Goal: Task Accomplishment & Management: Manage account settings

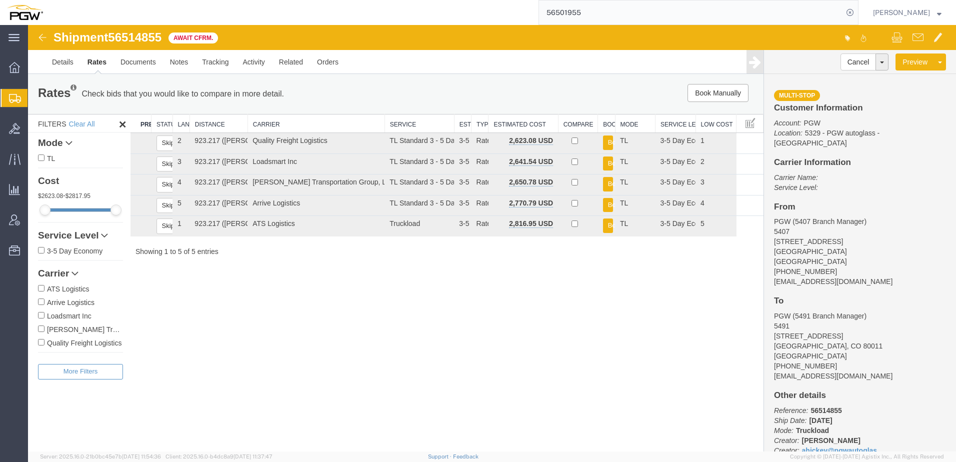
click at [0, 0] on span "Shipment Manager" at bounding box center [0, 0] width 0 height 0
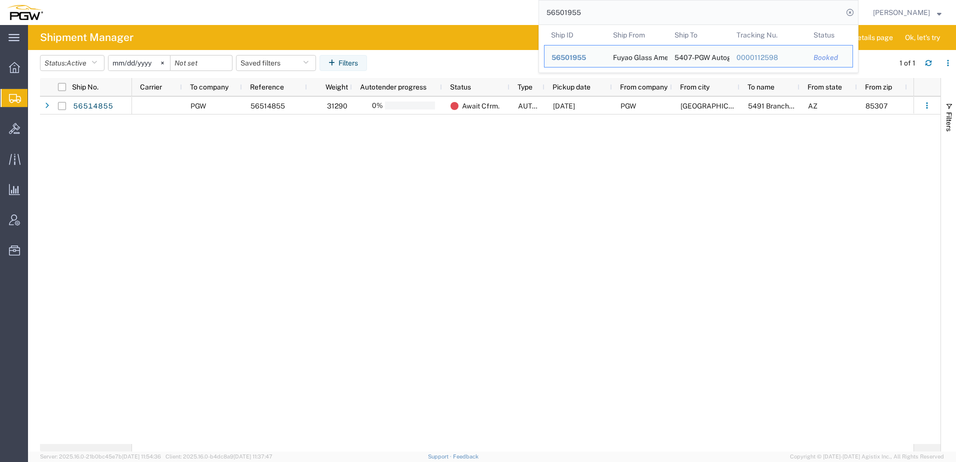
drag, startPoint x: 640, startPoint y: 14, endPoint x: 62, endPoint y: -28, distance: 579.2
click at [62, 0] on html "main_menu Created with Sketch. Collapse Menu Overview Shipments Shipment Manage…" at bounding box center [478, 231] width 956 height 462
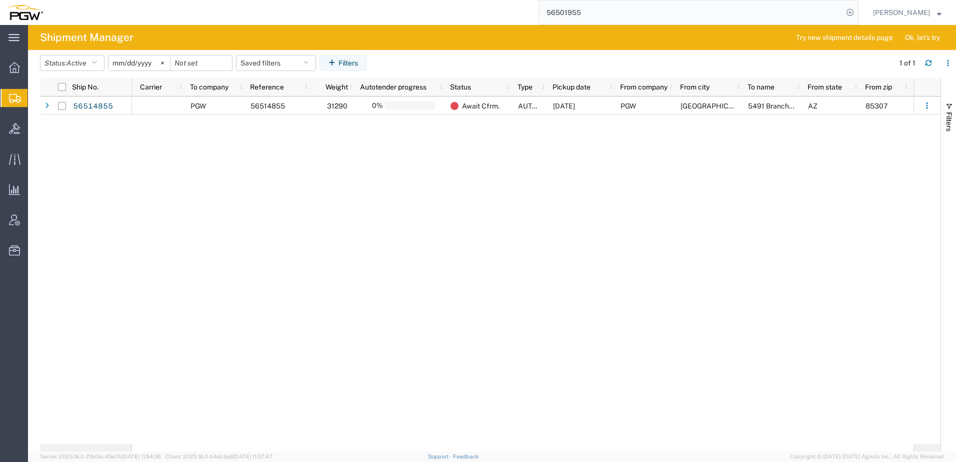
paste input "433482"
type input "56433482"
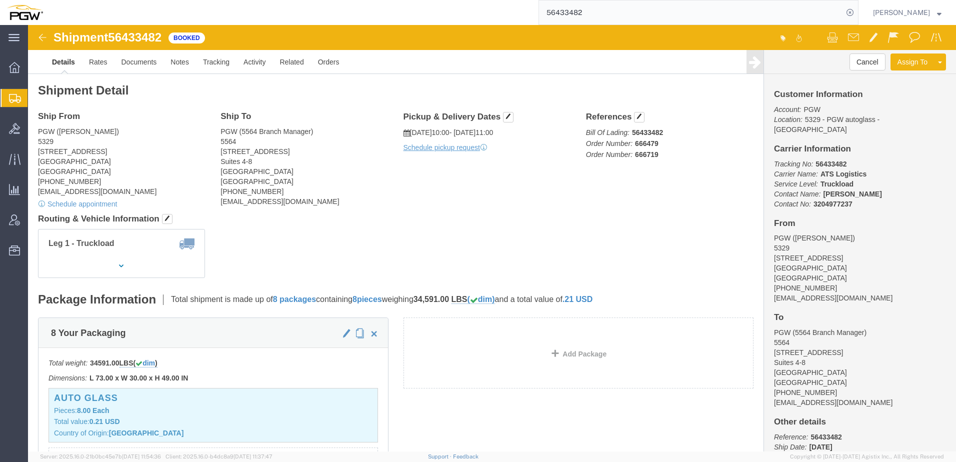
click div "Shipment Detail Ship From PGW ([PERSON_NAME]) 5329 [STREET_ADDRESS] [PHONE_NUMB…"
click button "button"
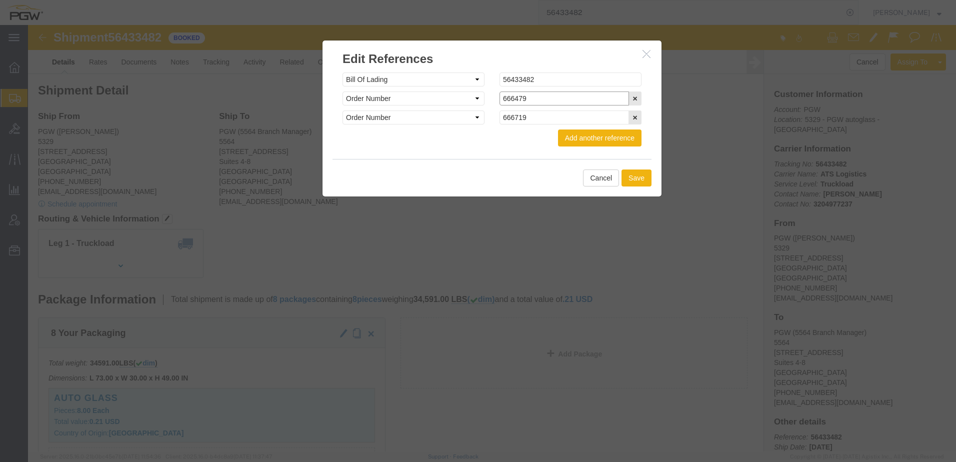
click input "666479"
type input "666479-C"
click input "666719"
type input "666719-C"
click button "Save"
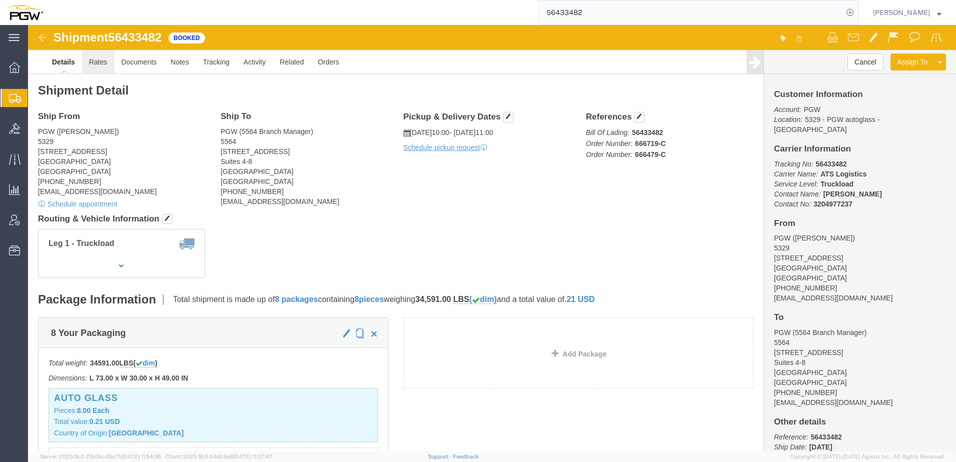
drag, startPoint x: 99, startPoint y: 61, endPoint x: 71, endPoint y: 36, distance: 37.6
click link "Rates"
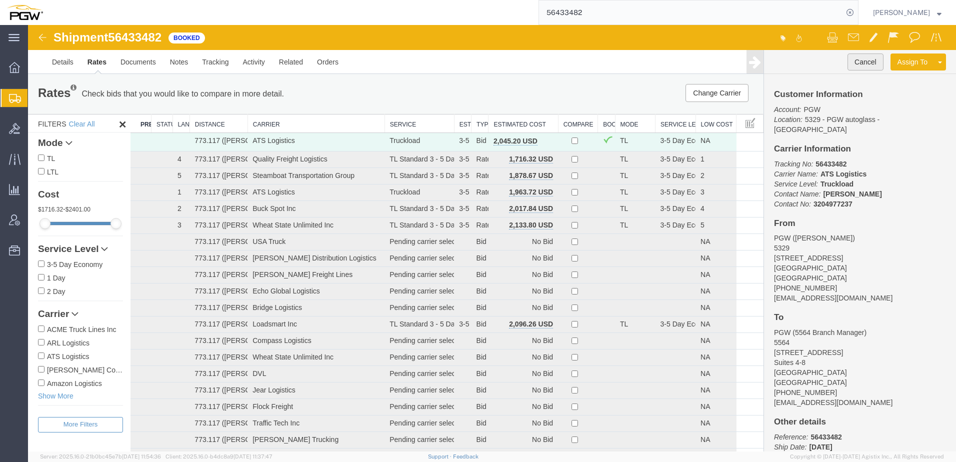
click at [848, 61] on button "Cancel" at bounding box center [866, 62] width 36 height 17
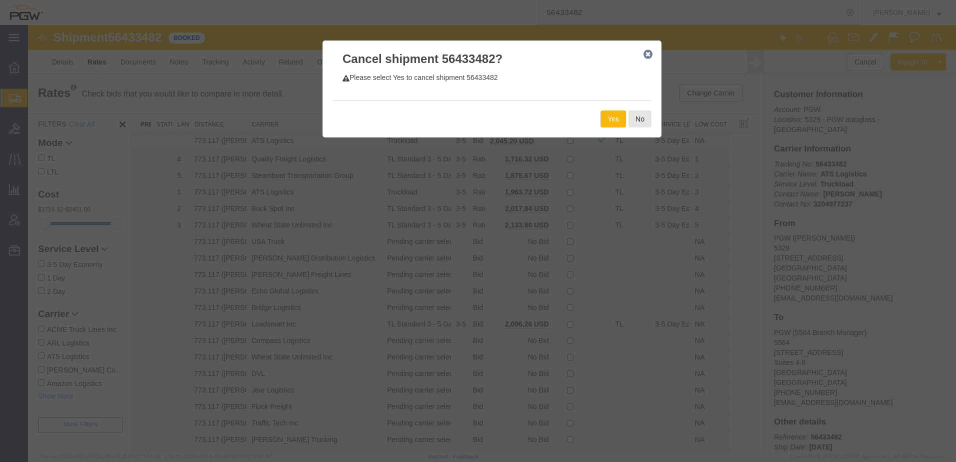
click at [611, 117] on button "Yes" at bounding box center [614, 119] width 26 height 17
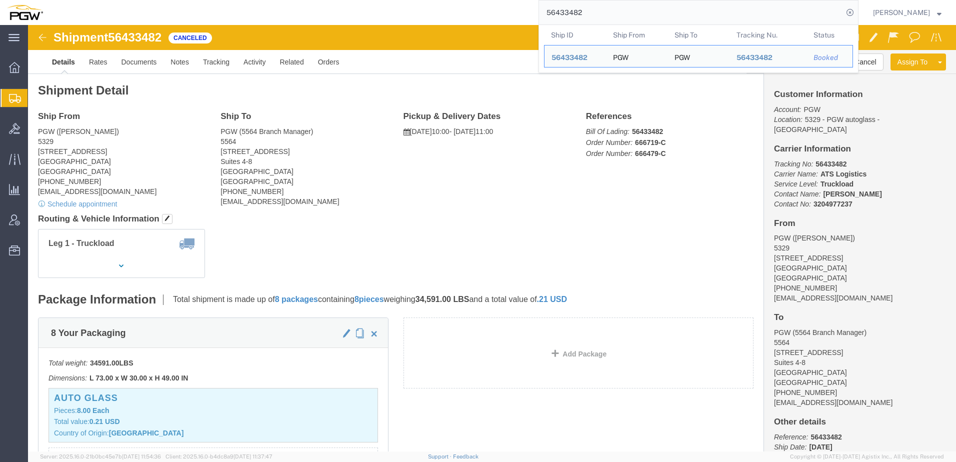
drag, startPoint x: 601, startPoint y: 12, endPoint x: 313, endPoint y: 1, distance: 288.8
click at [313, 1] on div "56433482 Ship ID Ship From Ship To Tracking Nu. Status Ship ID 56433482 Ship Fr…" at bounding box center [454, 12] width 809 height 25
click div "Leg 1 - Truckload Vehicle 1: Standard Dry Van (53 Feet) Number of trucks: 1"
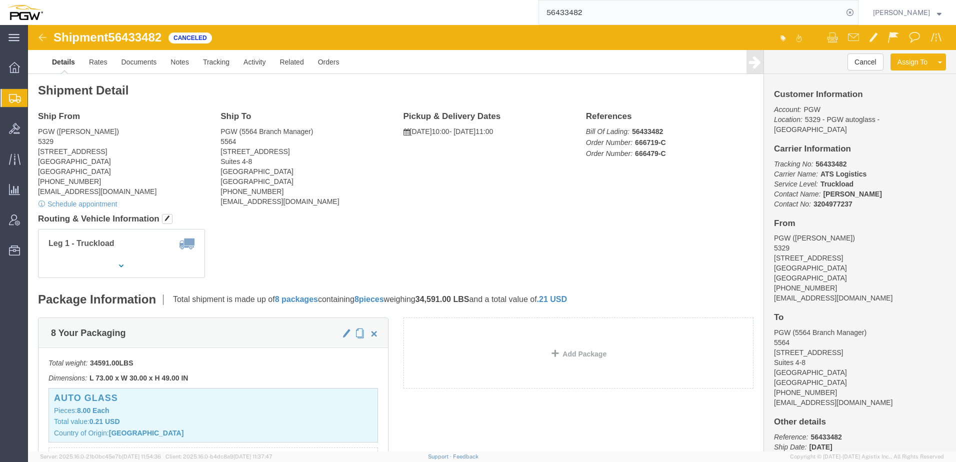
drag, startPoint x: 324, startPoint y: 256, endPoint x: 290, endPoint y: 261, distance: 34.9
click div "Shipment Detail Ship From PGW ([PERSON_NAME]) [STREET_ADDRESS] [PHONE_NUMBER] […"
drag, startPoint x: 313, startPoint y: 199, endPoint x: 294, endPoint y: 17, distance: 182.6
click h4 "Routing & Vehicle Information"
drag, startPoint x: 348, startPoint y: 246, endPoint x: 624, endPoint y: 146, distance: 294.2
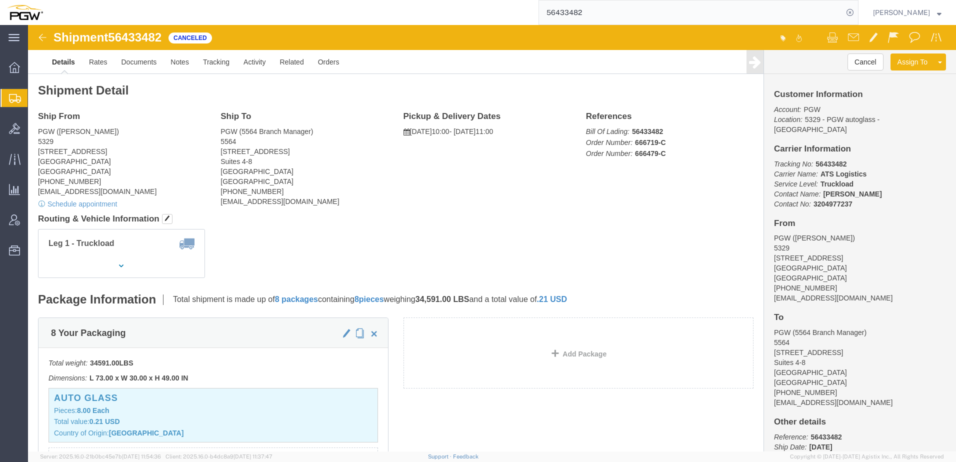
click div "Leg 1 - Truckload Vehicle 1: Standard Dry Van (53 Feet) Number of trucks: 1"
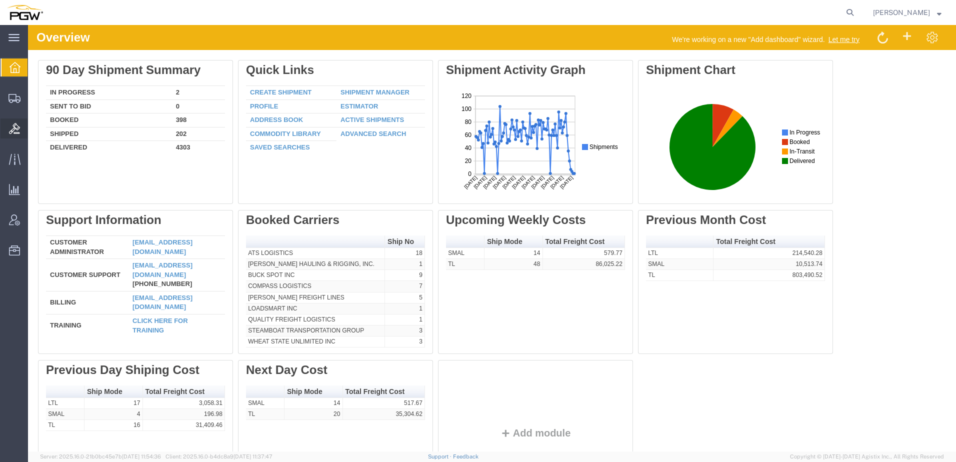
click at [16, 134] on div at bounding box center [15, 129] width 28 height 20
